Goal: Task Accomplishment & Management: Manage account settings

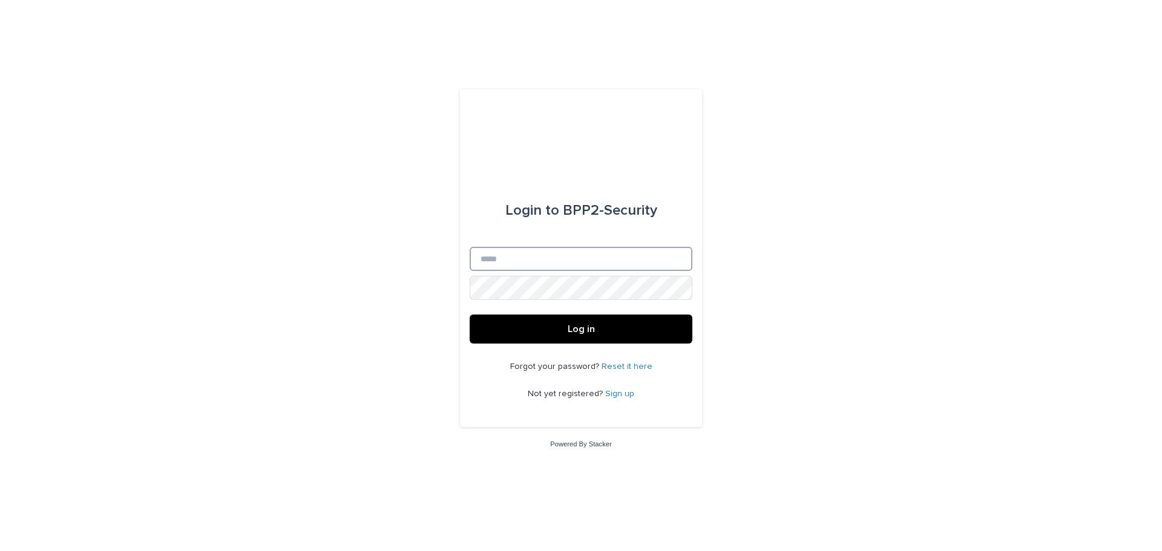
type input "**********"
click at [594, 337] on button "Log in" at bounding box center [581, 329] width 223 height 29
